Goal: Task Accomplishment & Management: Use online tool/utility

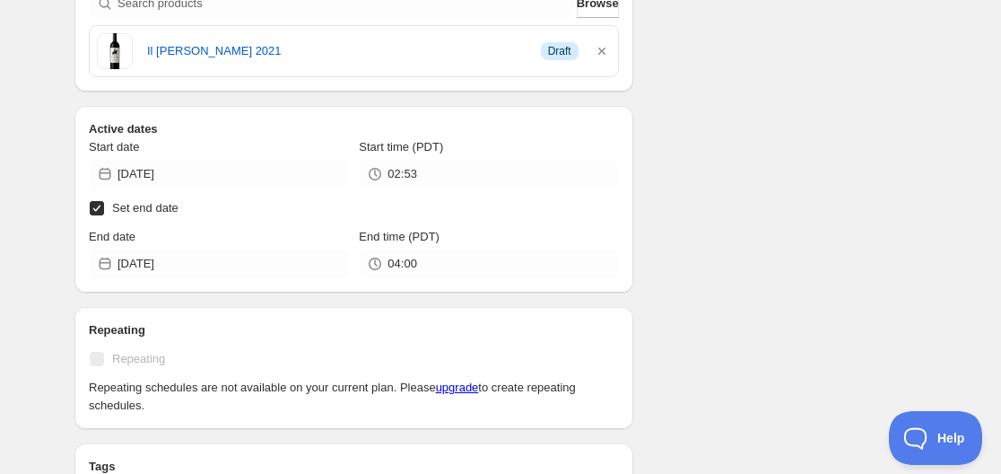
type input "05:00"
click at [95, 201] on input "Set end date" at bounding box center [97, 208] width 14 height 14
checkbox input "false"
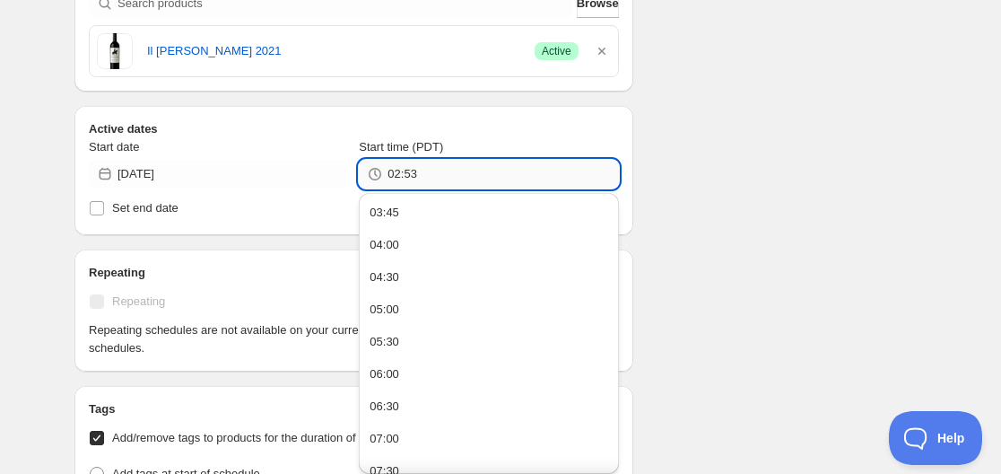
drag, startPoint x: 392, startPoint y: 175, endPoint x: 419, endPoint y: 171, distance: 27.2
click at [419, 171] on input "02:53" at bounding box center [503, 174] width 231 height 29
type input "03:50"
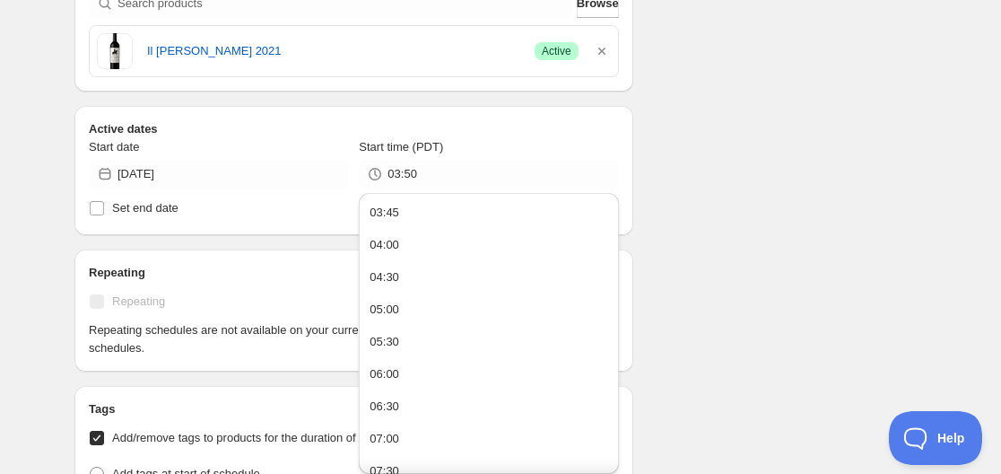
click at [650, 127] on div "Schedule name Wine Deal Your customers won't see this Action Action Publish pro…" at bounding box center [493, 330] width 867 height 1631
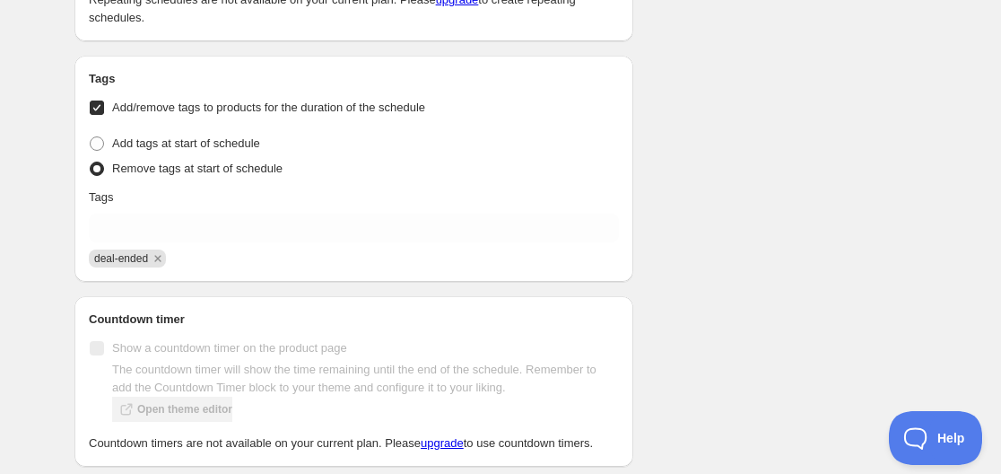
scroll to position [897, 0]
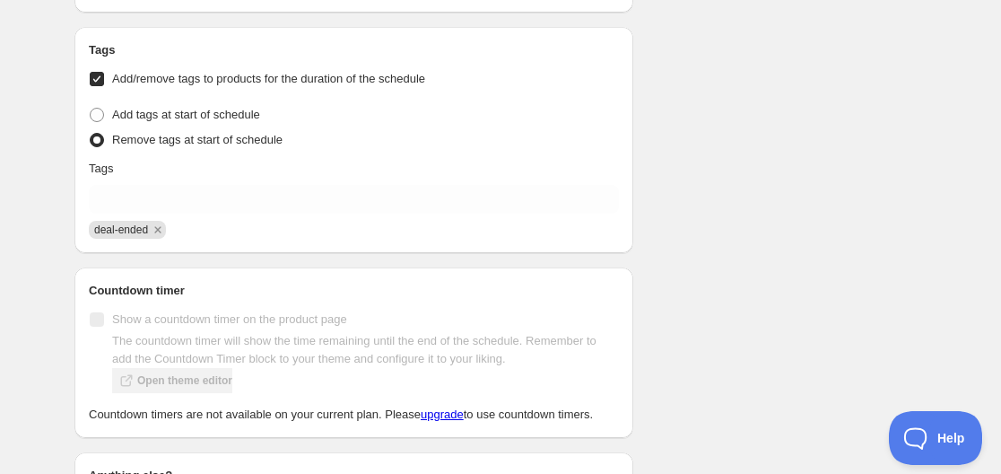
click at [94, 80] on input "Add/remove tags to products for the duration of the schedule" at bounding box center [97, 79] width 14 height 14
checkbox input "false"
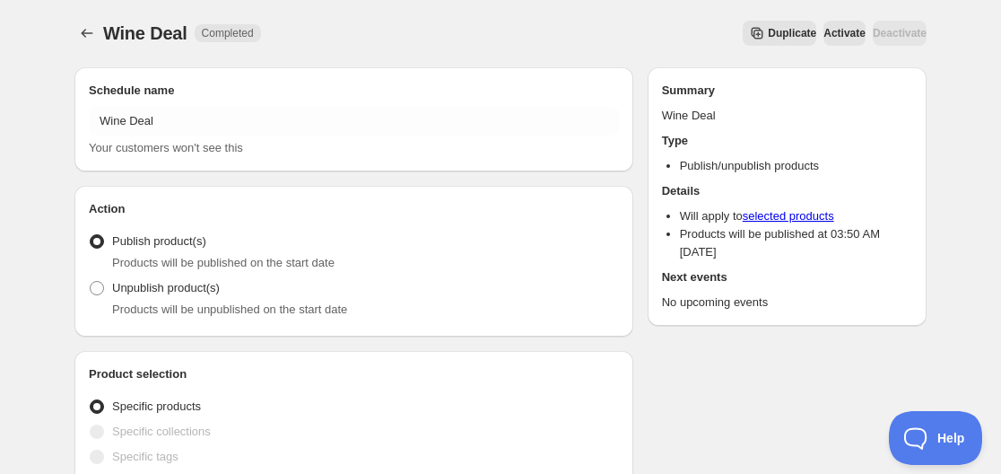
scroll to position [0, 0]
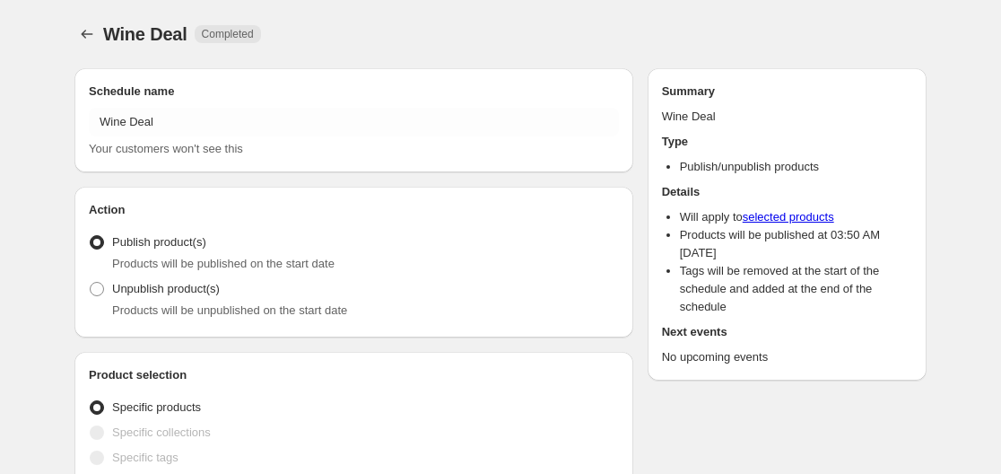
radio input "true"
checkbox input "true"
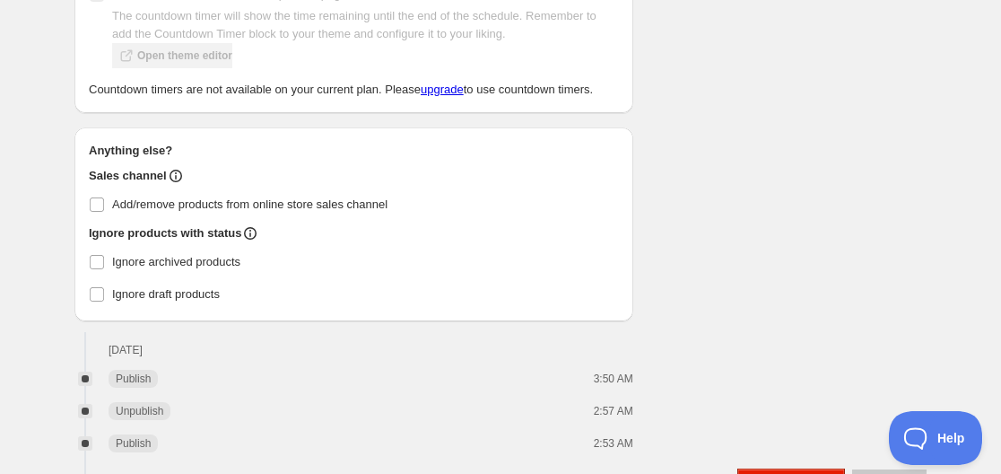
scroll to position [1278, 0]
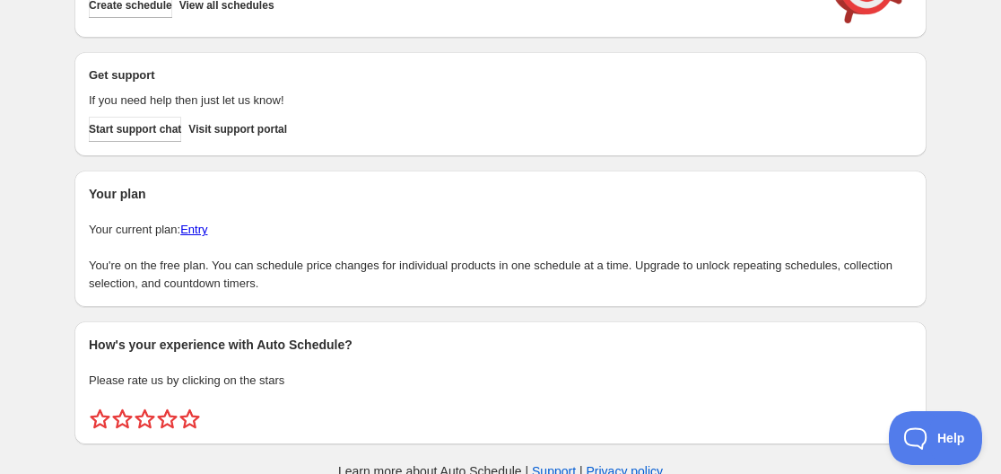
scroll to position [127, 0]
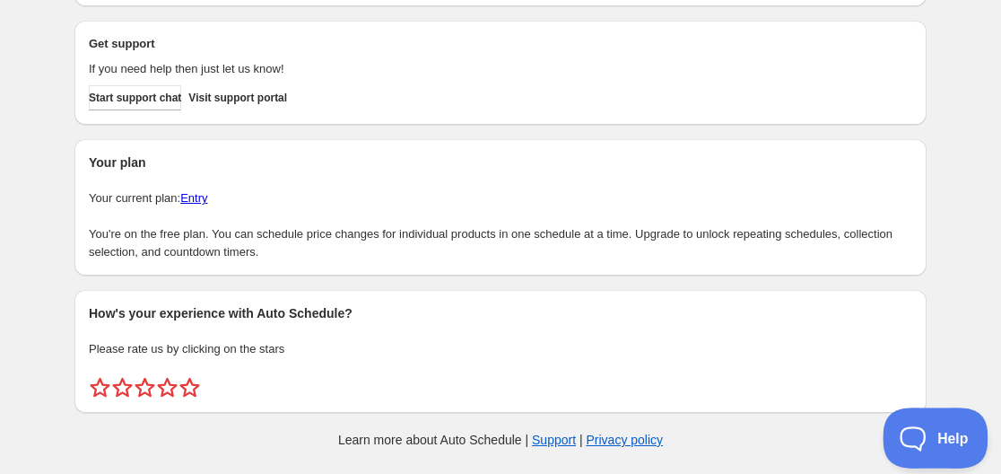
click at [968, 435] on span "Help" at bounding box center [929, 434] width 93 height 13
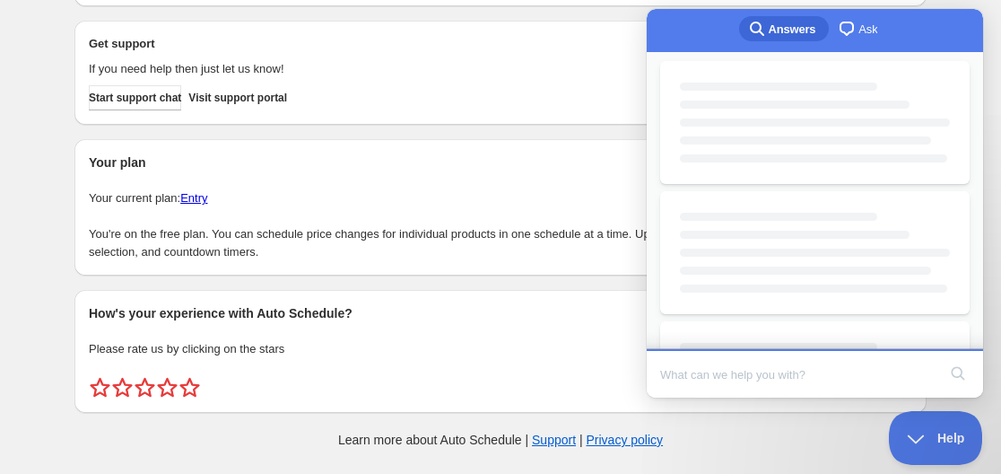
scroll to position [0, 0]
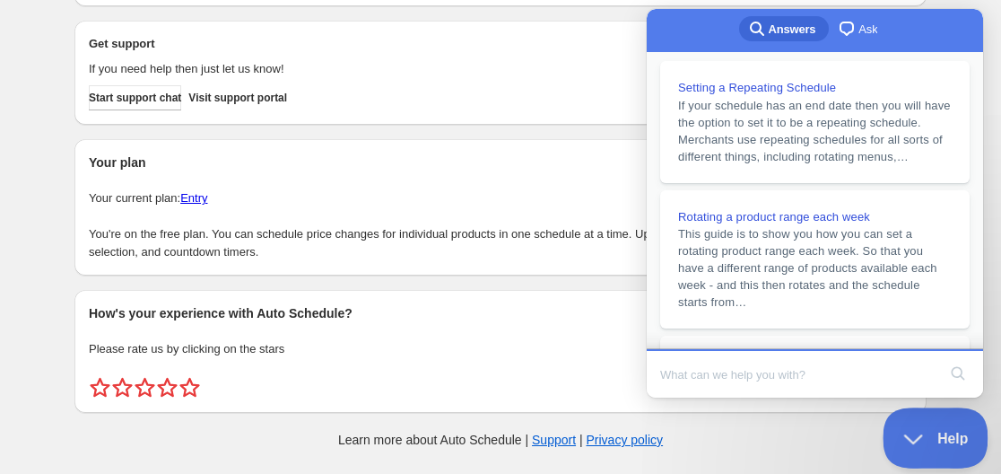
click at [909, 437] on span "Help" at bounding box center [929, 434] width 93 height 13
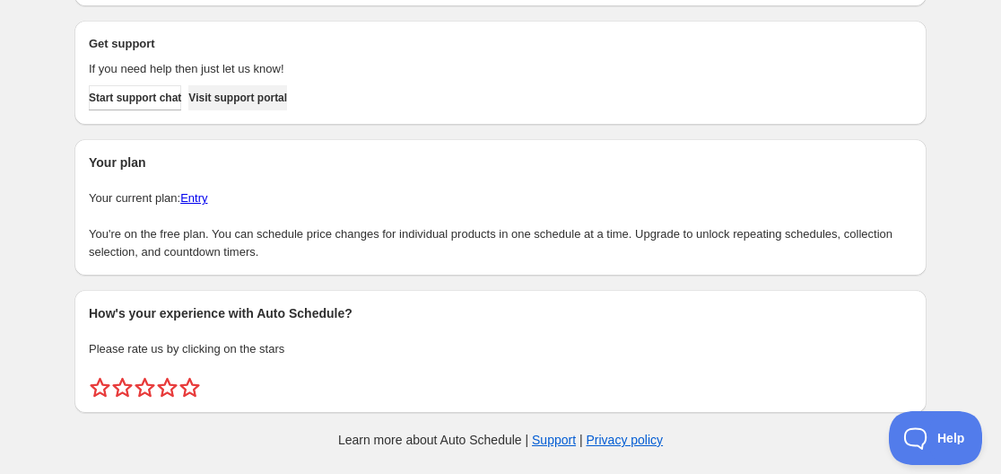
click at [264, 105] on link "Visit support portal" at bounding box center [237, 97] width 99 height 25
click at [459, 52] on h2 "Get support" at bounding box center [447, 44] width 716 height 18
